Goal: Information Seeking & Learning: Learn about a topic

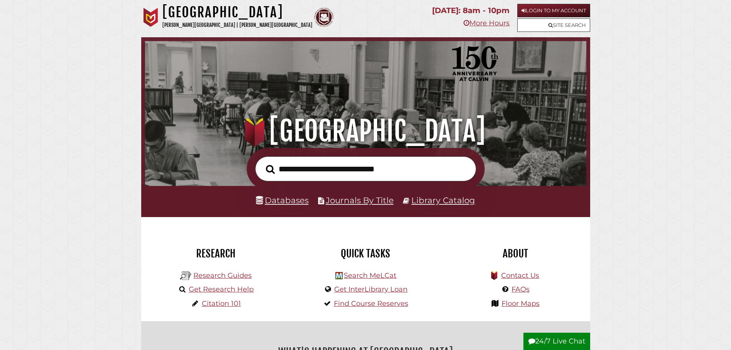
scroll to position [146, 438]
click at [235, 272] on link "Research Guides" at bounding box center [222, 275] width 58 height 8
click at [301, 202] on link "Databases" at bounding box center [282, 200] width 53 height 10
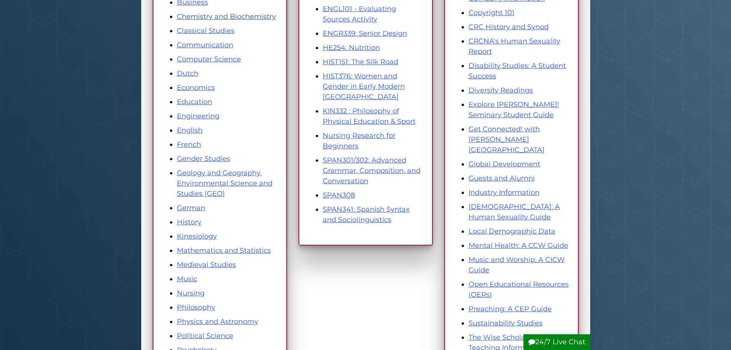
scroll to position [230, 0]
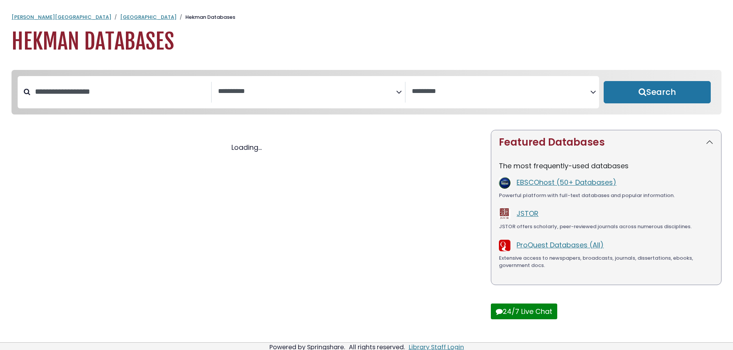
select select "Database Subject Filter"
select select "Database Vendors Filter"
select select "Database Subject Filter"
select select "Database Vendors Filter"
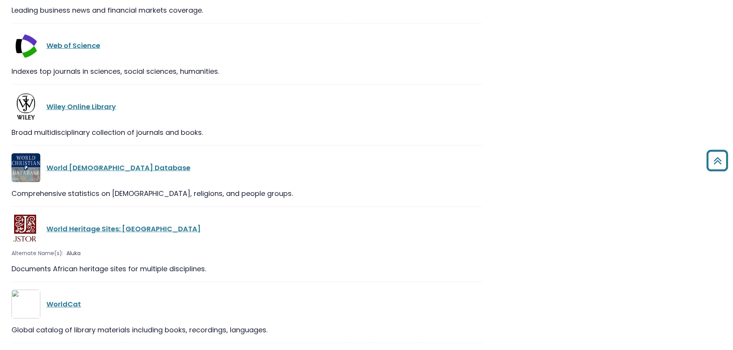
scroll to position [15640, 0]
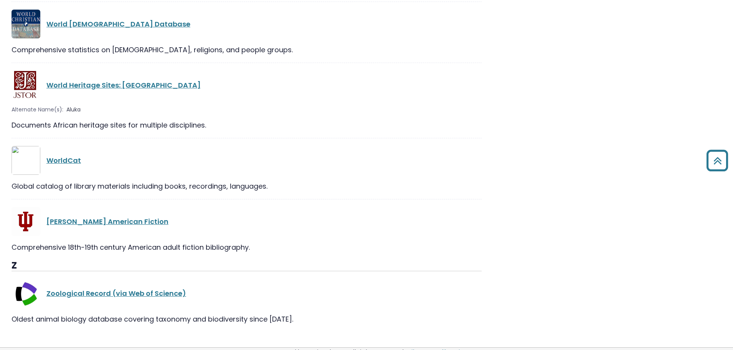
drag, startPoint x: 304, startPoint y: 151, endPoint x: 205, endPoint y: 368, distance: 238.3
drag, startPoint x: 381, startPoint y: 147, endPoint x: 392, endPoint y: 255, distance: 108.0
click at [117, 288] on link "Zoological Record (via Web of Science)" at bounding box center [116, 293] width 140 height 10
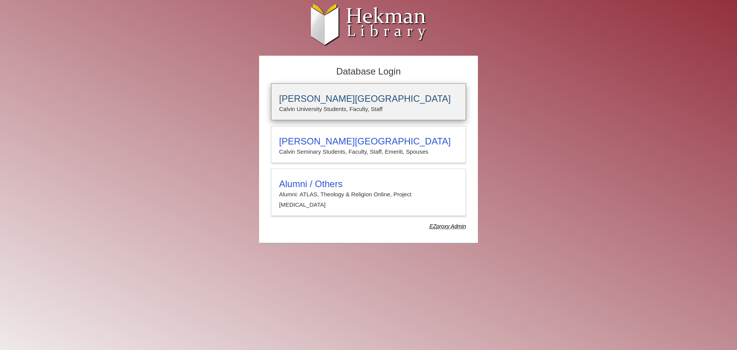
type input "*****"
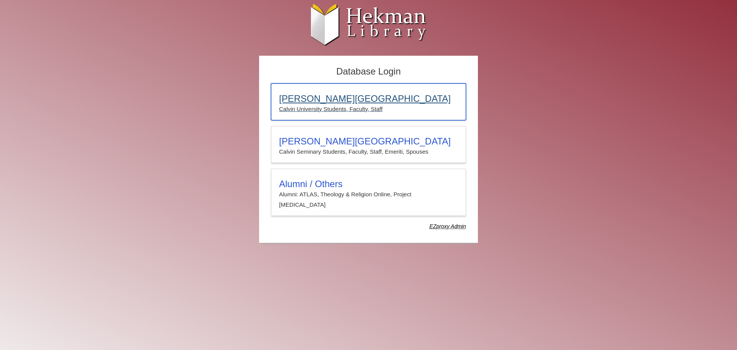
drag, startPoint x: 377, startPoint y: 93, endPoint x: 389, endPoint y: 79, distance: 17.7
click at [377, 93] on div "[PERSON_NAME][GEOGRAPHIC_DATA] [PERSON_NAME] University Students, Faculty, Staff" at bounding box center [368, 101] width 195 height 37
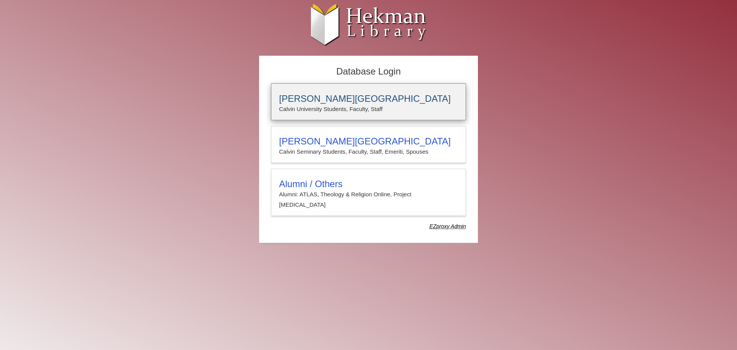
type input "*****"
click at [320, 109] on p "Calvin University Students, Faculty, Staff" at bounding box center [368, 109] width 179 height 10
